Goal: Information Seeking & Learning: Learn about a topic

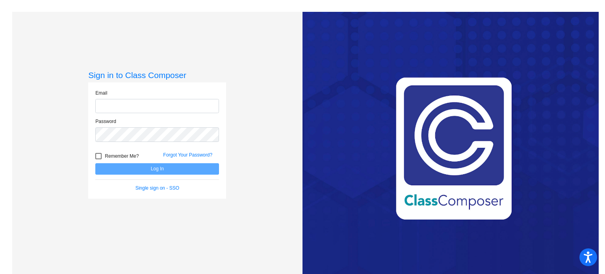
type input "[EMAIL_ADDRESS][DOMAIN_NAME]"
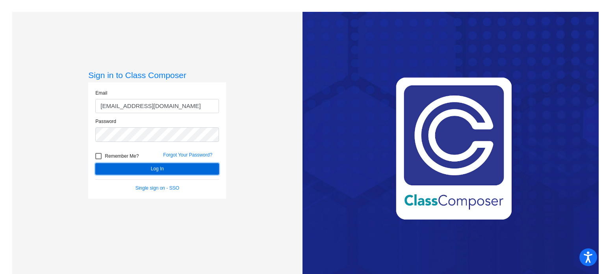
click at [197, 172] on button "Log In" at bounding box center [157, 168] width 124 height 11
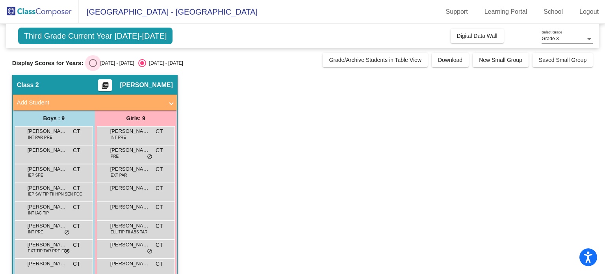
click at [96, 59] on div "Select an option" at bounding box center [93, 63] width 8 height 8
click at [93, 67] on input "[DATE] - [DATE]" at bounding box center [93, 67] width 0 height 0
radio input "true"
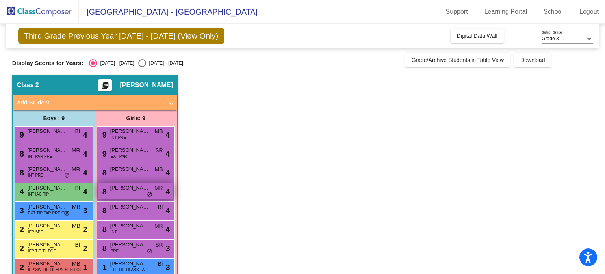
click at [123, 196] on div "8 [PERSON_NAME] [PERSON_NAME] MR [PERSON_NAME] do_not_disturb_alt 4" at bounding box center [135, 191] width 75 height 16
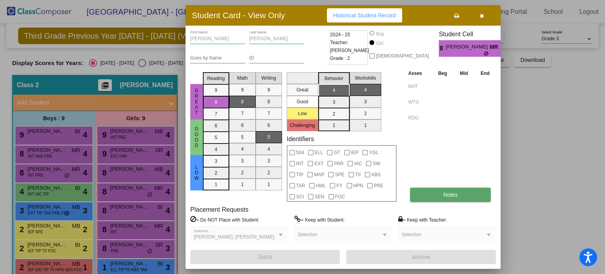
click at [417, 198] on button "Notes" at bounding box center [450, 194] width 81 height 14
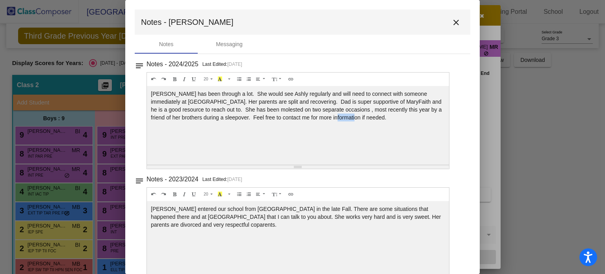
drag, startPoint x: 359, startPoint y: 122, endPoint x: 317, endPoint y: 115, distance: 42.3
click at [317, 115] on div "[PERSON_NAME] has been through a lot. She would see Ashly regularly and will ne…" at bounding box center [298, 125] width 302 height 79
click at [453, 20] on mat-icon "close" at bounding box center [455, 22] width 9 height 9
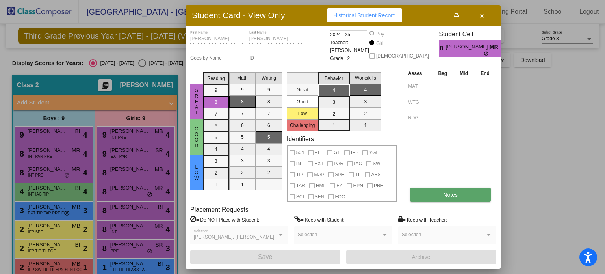
click at [428, 200] on button "Notes" at bounding box center [450, 194] width 81 height 14
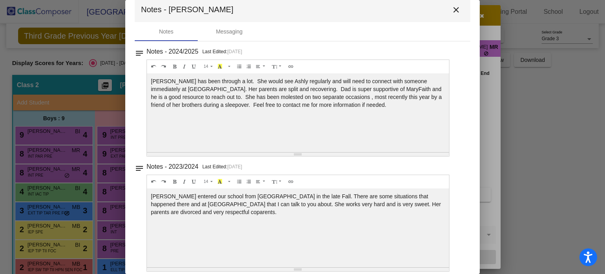
scroll to position [19, 0]
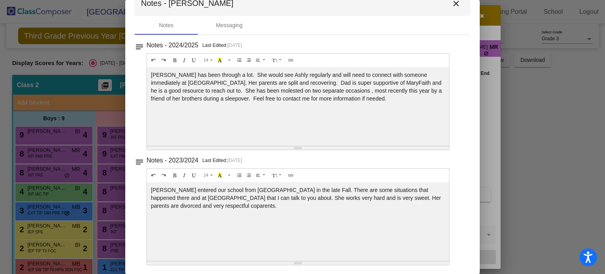
click at [455, 3] on mat-icon "close" at bounding box center [455, 3] width 9 height 9
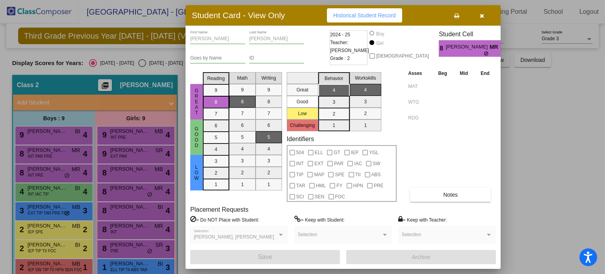
drag, startPoint x: 487, startPoint y: 17, endPoint x: 477, endPoint y: 7, distance: 13.6
click at [481, 10] on button "button" at bounding box center [481, 15] width 25 height 14
